Goal: Information Seeking & Learning: Learn about a topic

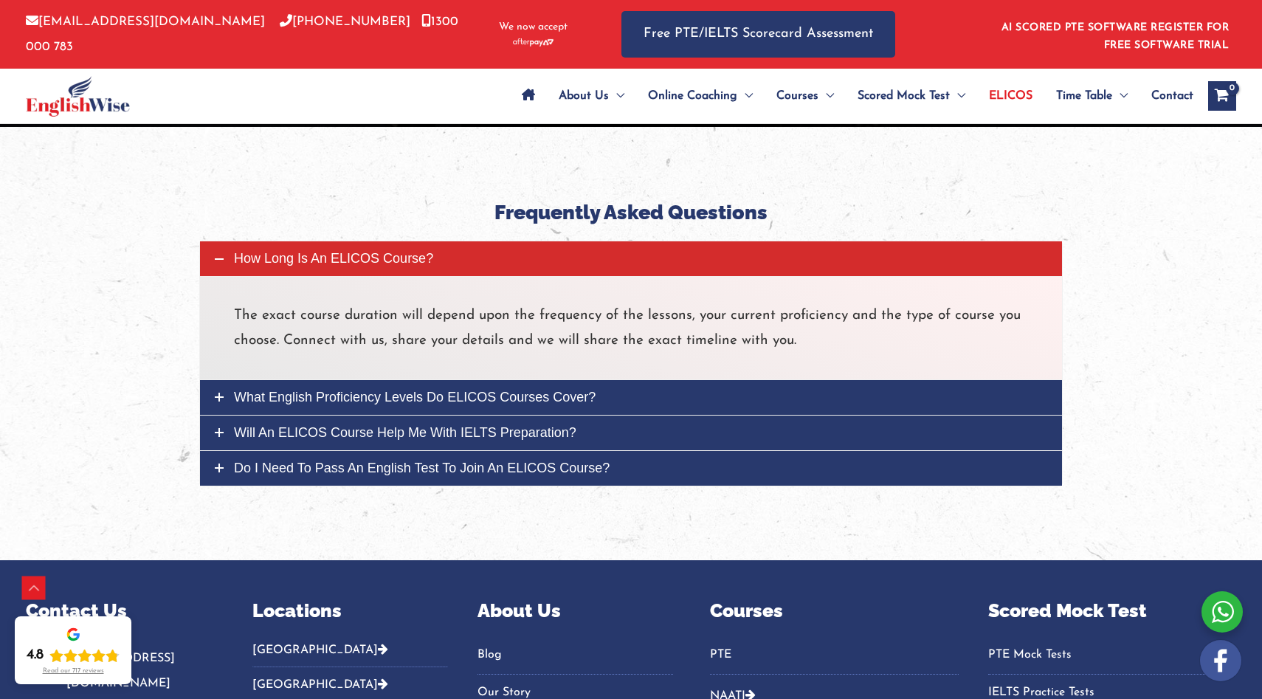
scroll to position [3586, 0]
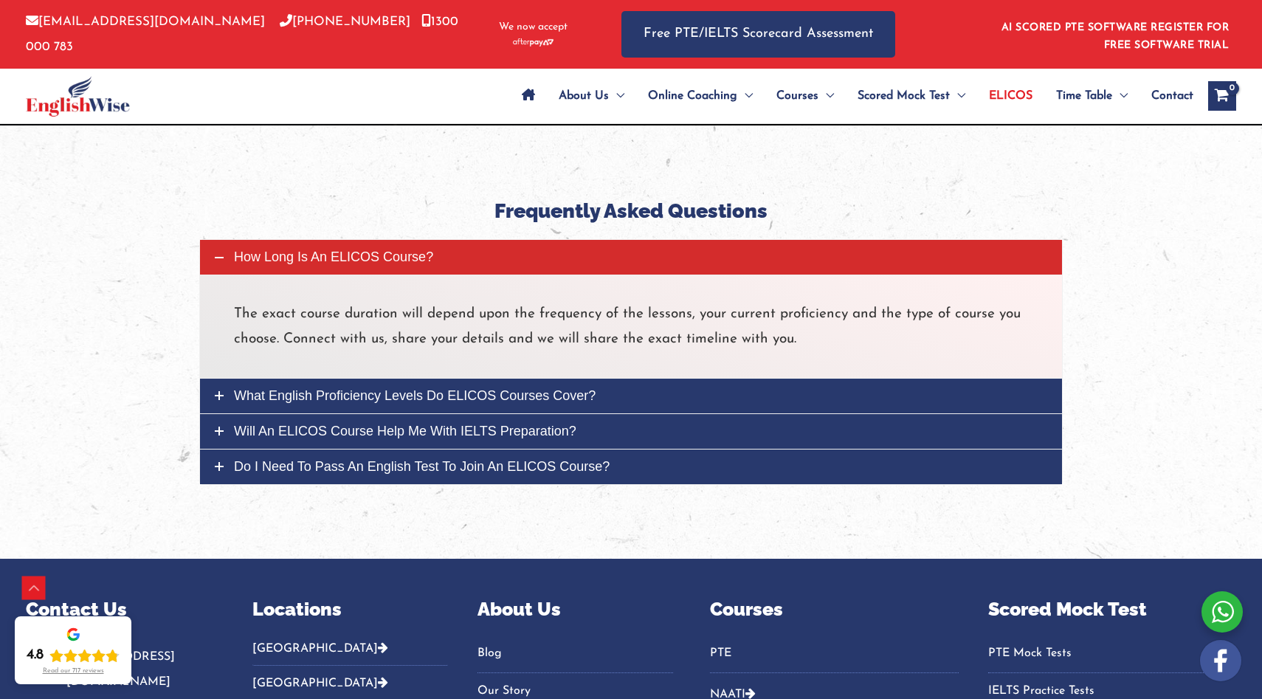
click at [478, 472] on span "Do I need to pass an English test to join an ELICOS course?" at bounding box center [422, 466] width 376 height 15
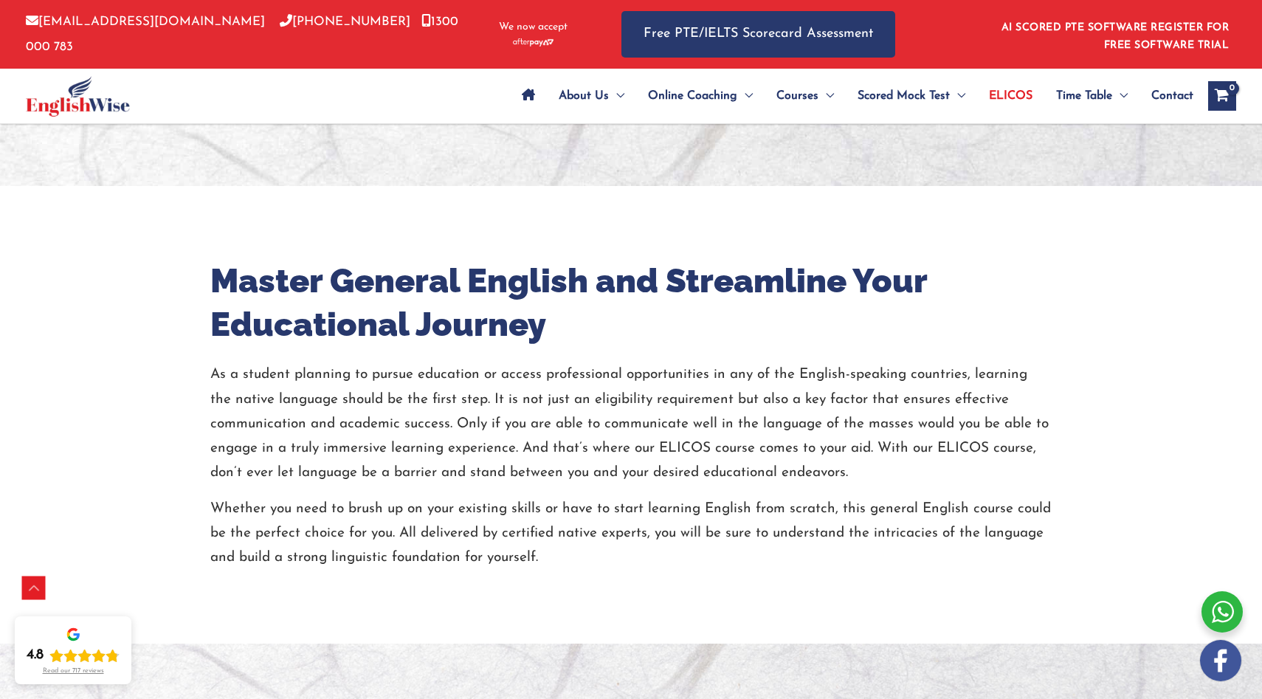
scroll to position [478, 0]
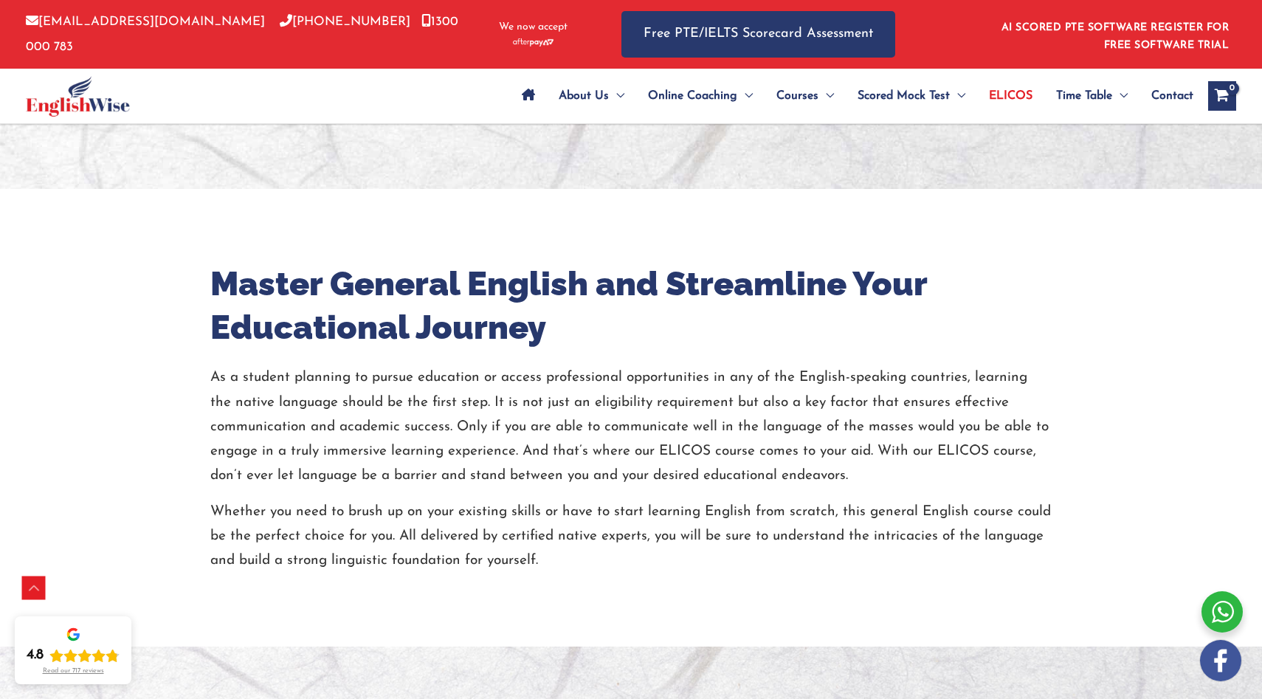
click at [1175, 101] on span "Contact" at bounding box center [1172, 96] width 42 height 52
